Goal: Information Seeking & Learning: Learn about a topic

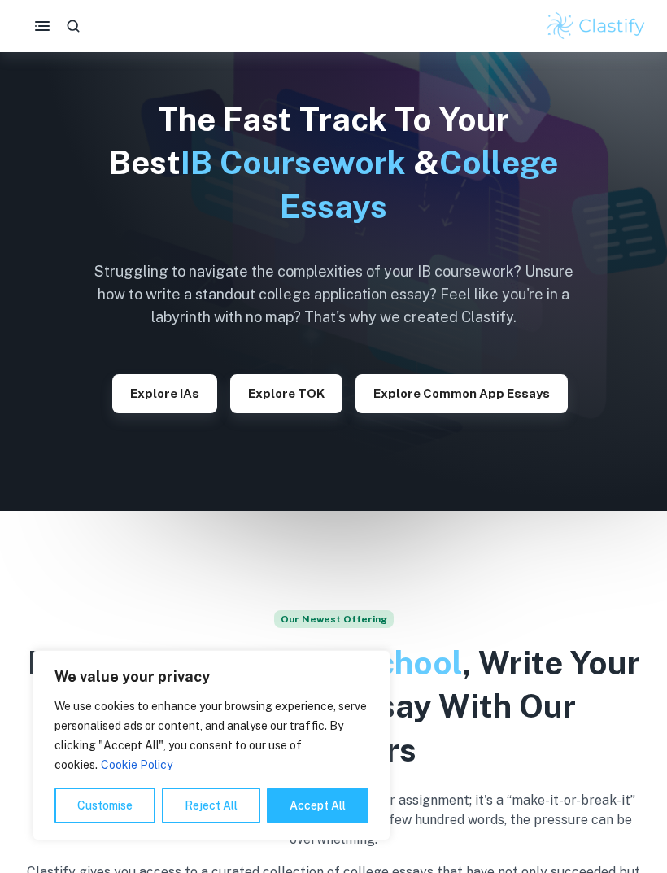
scroll to position [120, 0]
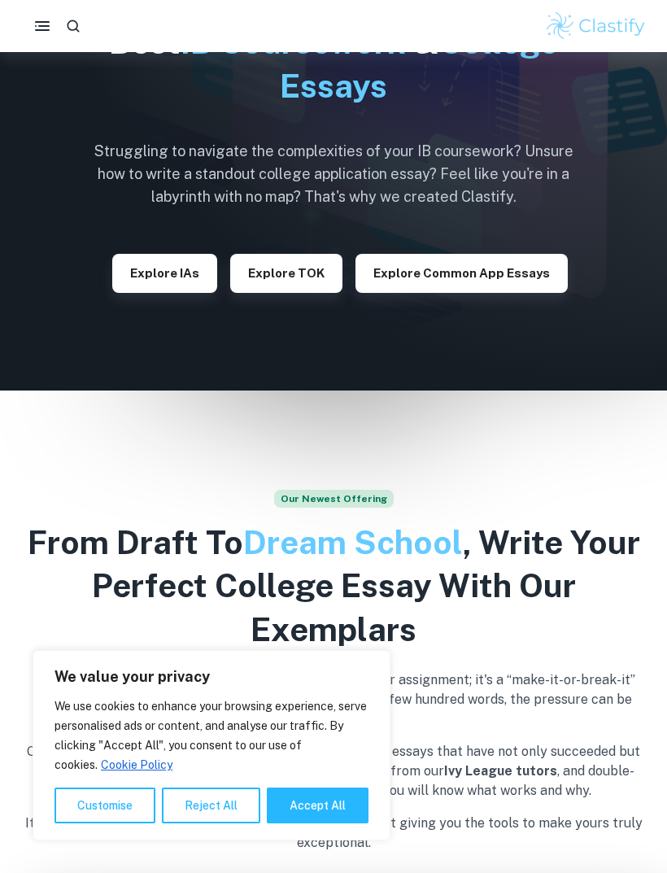
click at [624, 28] on img at bounding box center [595, 26] width 103 height 33
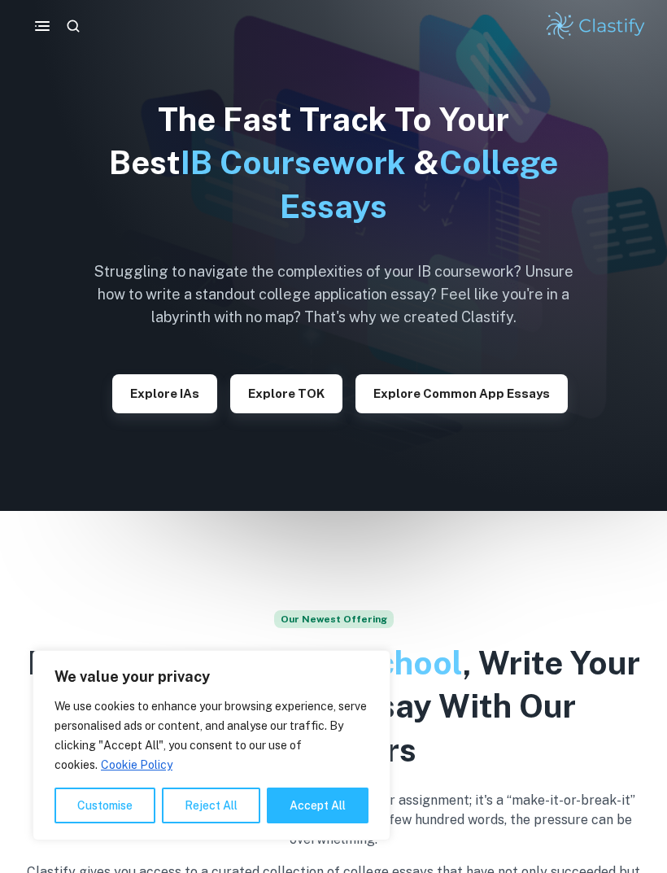
click at [619, 35] on img at bounding box center [595, 26] width 103 height 33
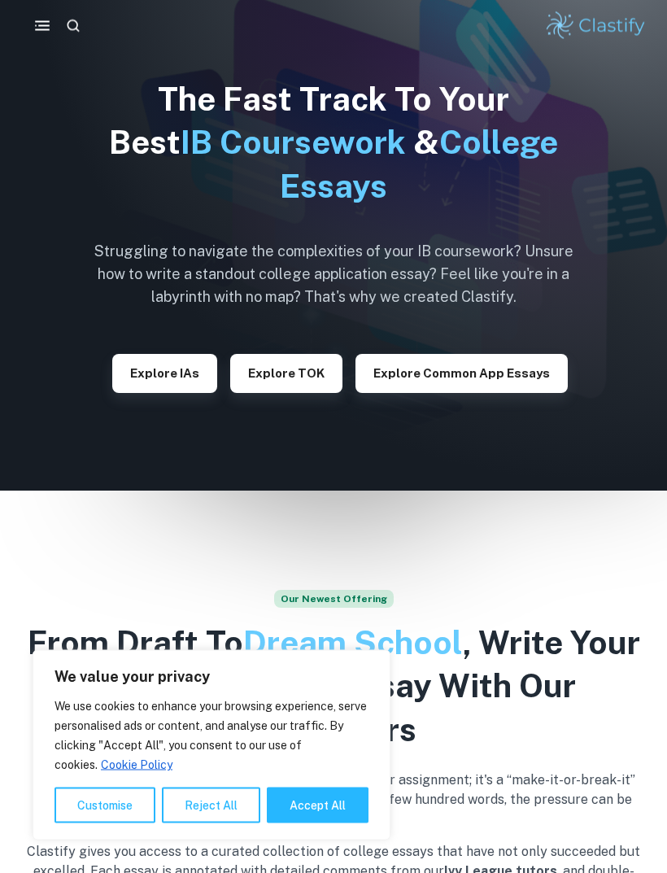
scroll to position [20, 0]
click at [228, 823] on button "Reject All" at bounding box center [211, 805] width 98 height 36
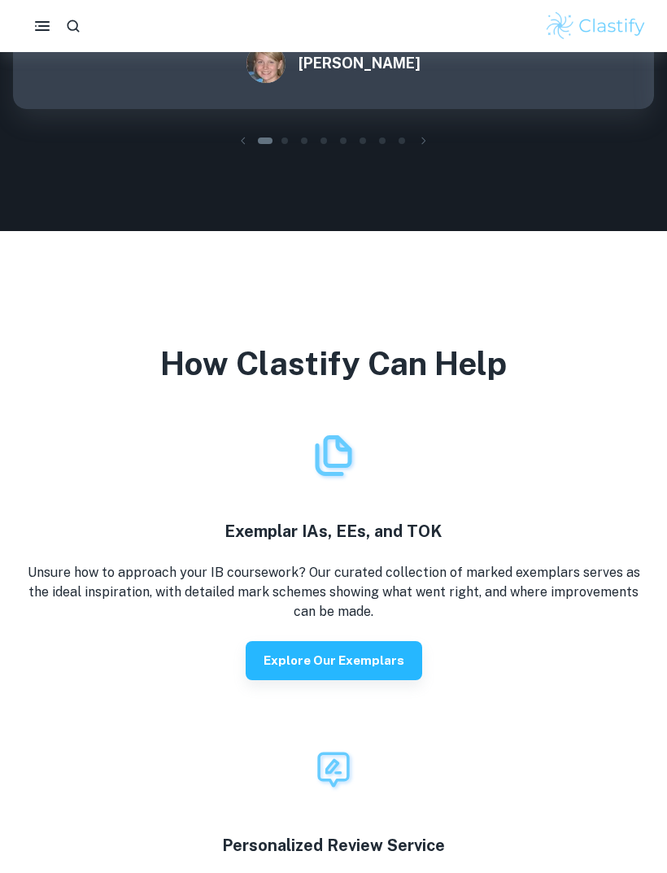
scroll to position [2624, 0]
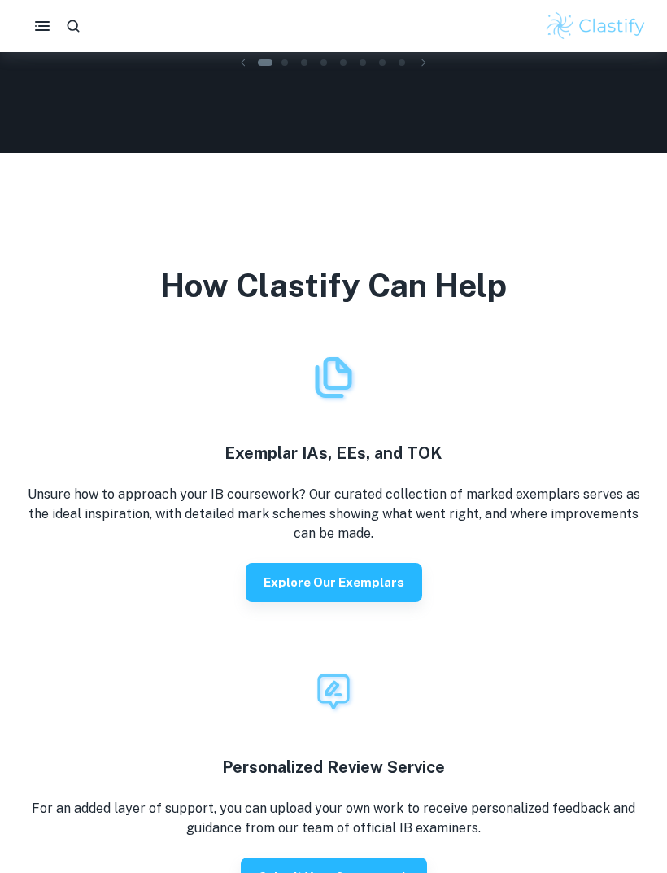
click at [389, 602] on div "Personalized Review Service For an added layer of support, you can upload your …" at bounding box center [327, 749] width 641 height 294
click at [396, 563] on button "Explore our exemplars" at bounding box center [334, 582] width 176 height 39
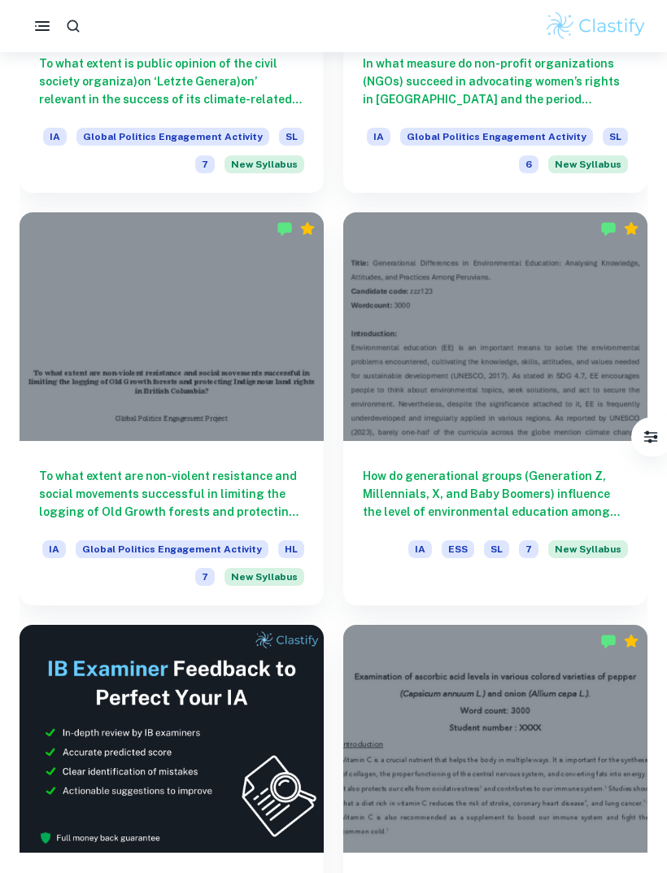
scroll to position [3496, 0]
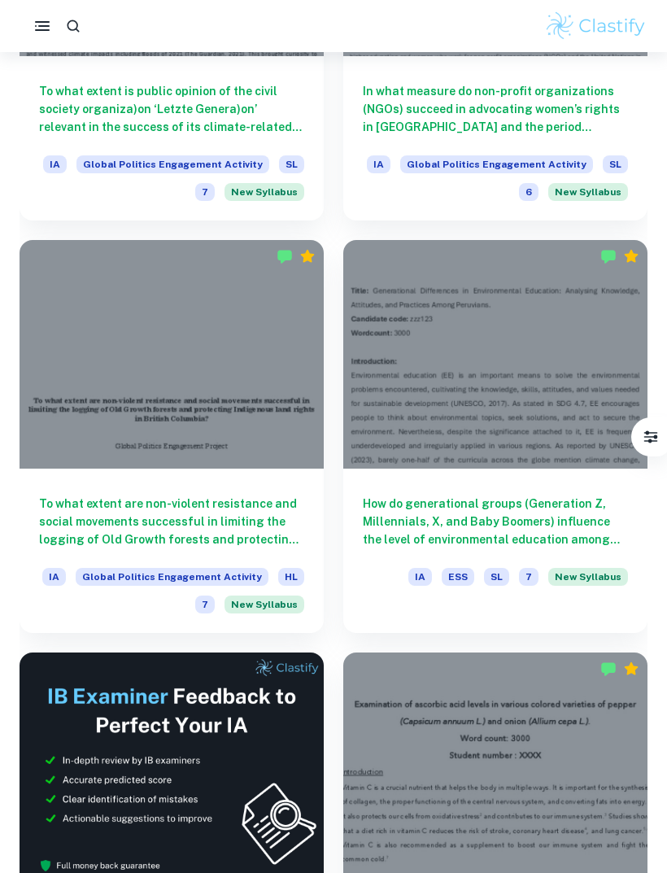
click at [111, 356] on div at bounding box center [172, 354] width 304 height 229
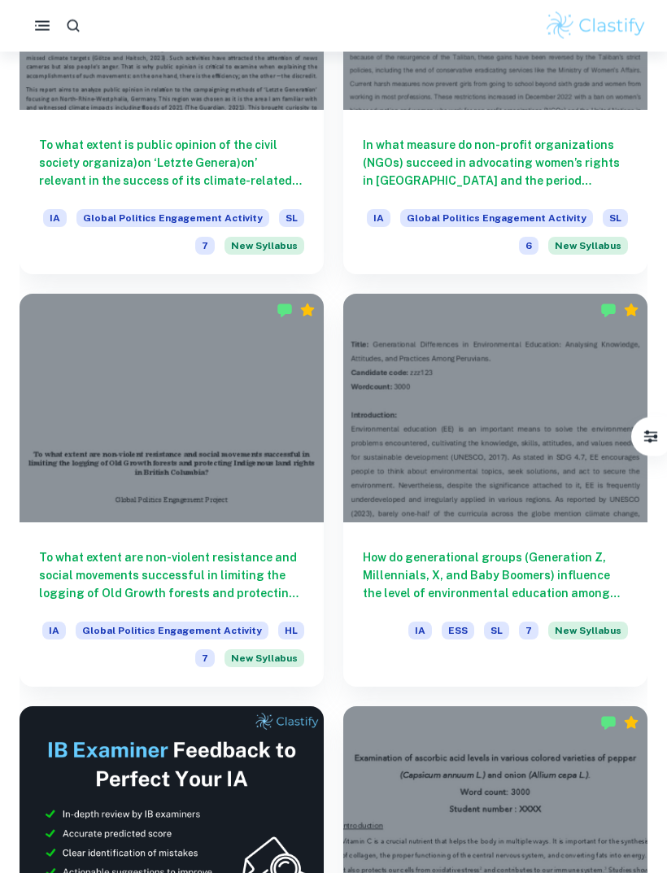
scroll to position [3443, 0]
click at [32, 17] on button "button" at bounding box center [42, 26] width 33 height 33
